Goal: Check status: Check status

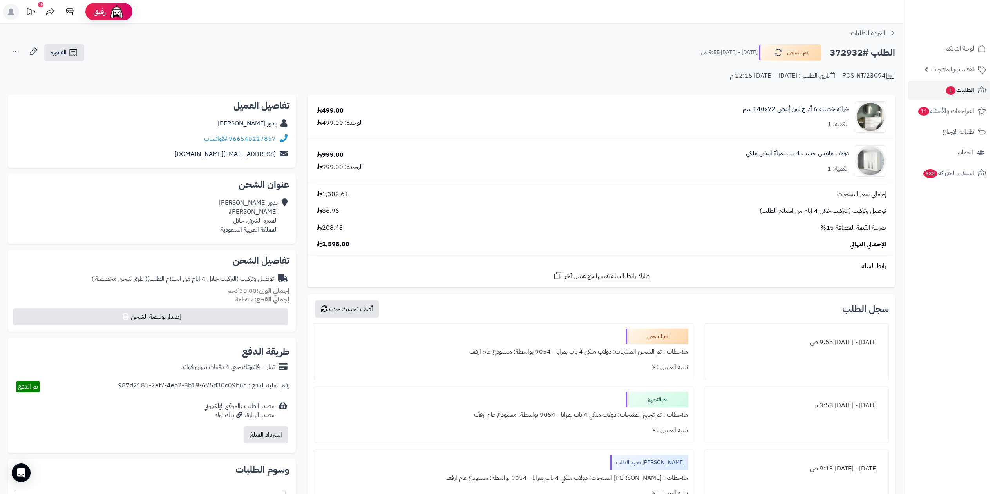
drag, startPoint x: 0, startPoint y: 0, endPoint x: 963, endPoint y: 92, distance: 967.4
click at [963, 92] on span "الطلبات 1" at bounding box center [959, 90] width 29 height 11
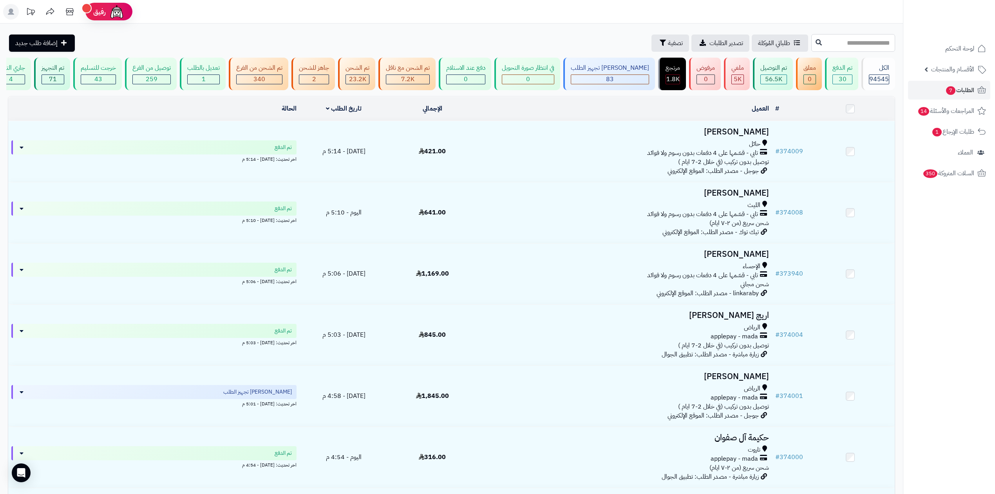
click at [840, 49] on input "text" at bounding box center [853, 43] width 84 height 18
type input "******"
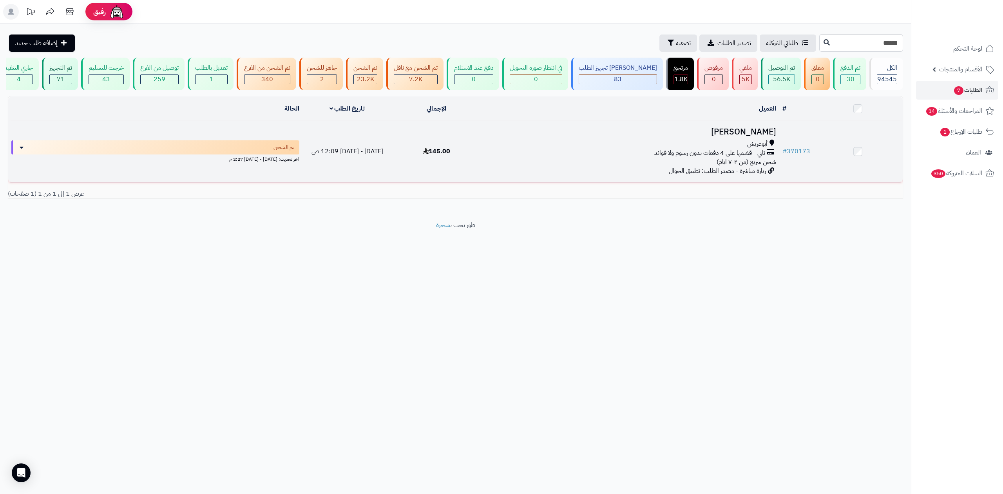
click at [650, 160] on div "أبوعريش تابي - قسّمها على 4 دفعات بدون رسوم ولا فوائد شحن سريع (من ٢-٧ ايام)" at bounding box center [630, 152] width 292 height 27
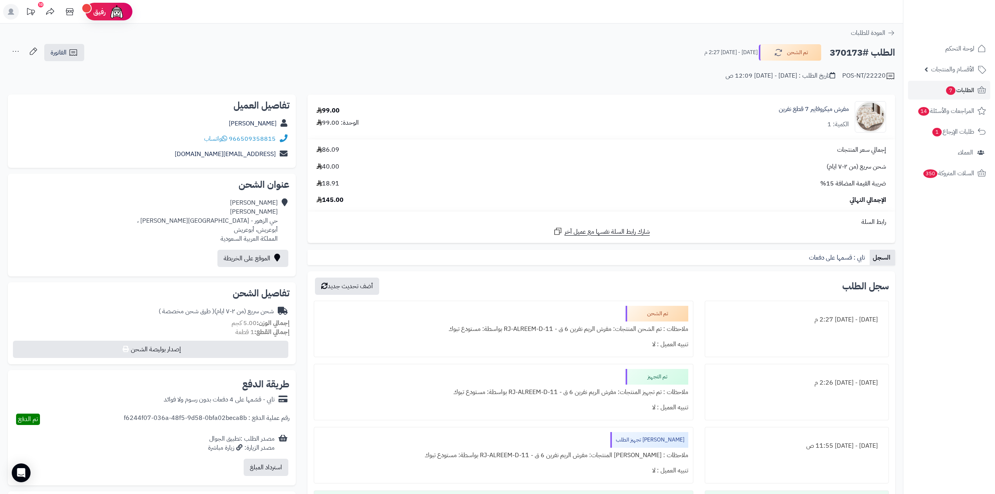
click at [847, 54] on h2 "الطلب #370173" at bounding box center [862, 53] width 65 height 16
copy h2 "370173"
